Goal: Information Seeking & Learning: Learn about a topic

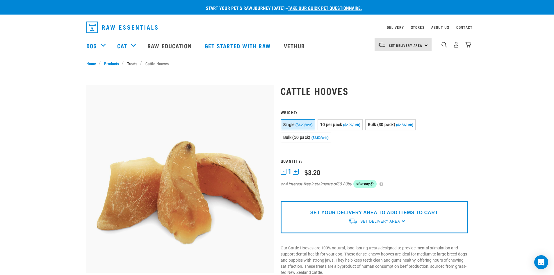
click at [128, 64] on link "Treats" at bounding box center [132, 63] width 16 height 6
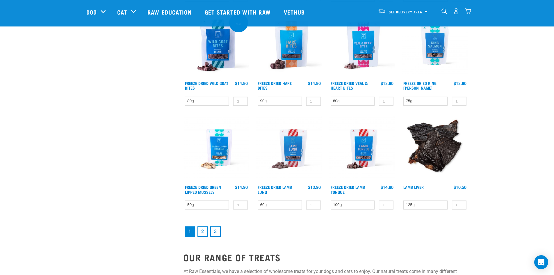
scroll to position [814, 0]
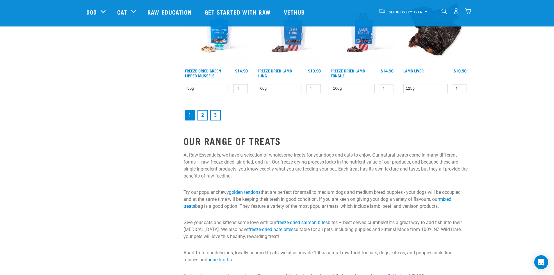
click at [203, 114] on link "2" at bounding box center [202, 115] width 10 height 10
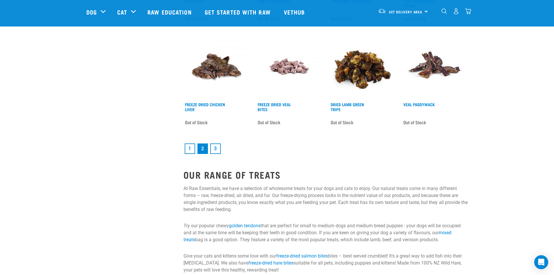
scroll to position [785, 0]
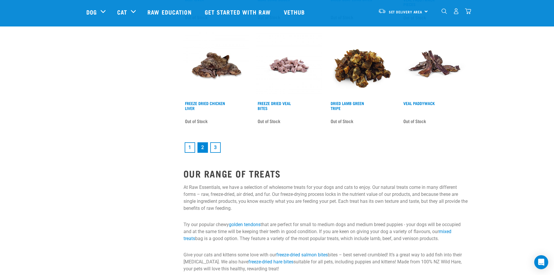
click at [213, 147] on link "3" at bounding box center [215, 147] width 10 height 10
